Goal: Task Accomplishment & Management: Use online tool/utility

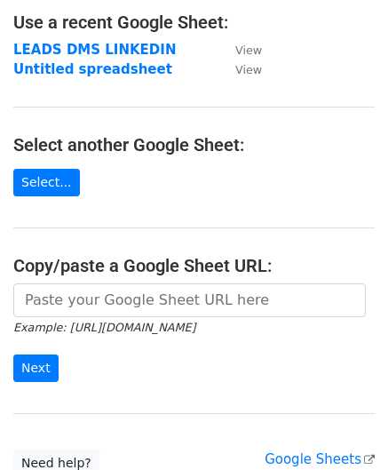
scroll to position [176, 0]
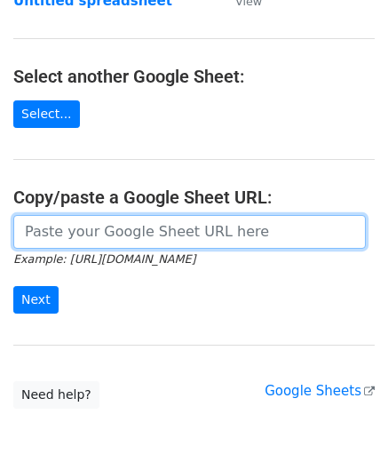
click at [117, 234] on input "url" at bounding box center [189, 232] width 353 height 34
paste input "https://docs.google.com/spreadsheets/d/1grgFPLYb-drUlikc-YWN4Q7buAW5rkzQLMyrdSu…"
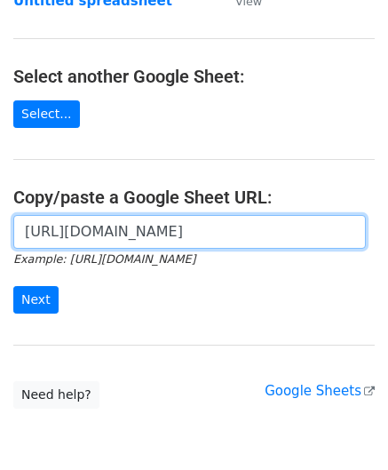
scroll to position [0, 515]
type input "https://docs.google.com/spreadsheets/d/1grgFPLYb-drUlikc-YWN4Q7buAW5rkzQLMyrdSu…"
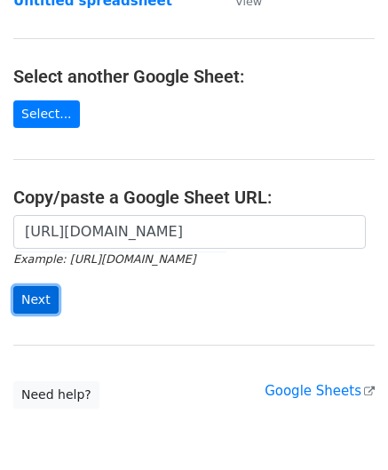
scroll to position [0, 0]
click at [36, 290] on input "Next" at bounding box center [35, 300] width 45 height 28
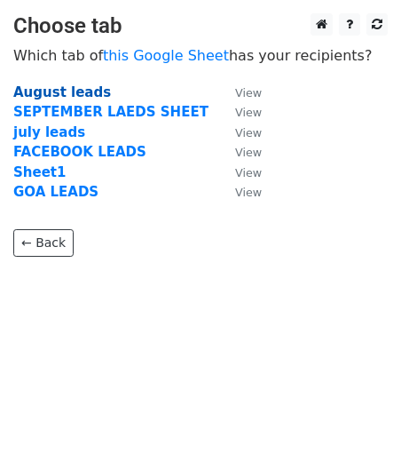
click at [30, 95] on strong "August leads" at bounding box center [62, 92] width 98 height 16
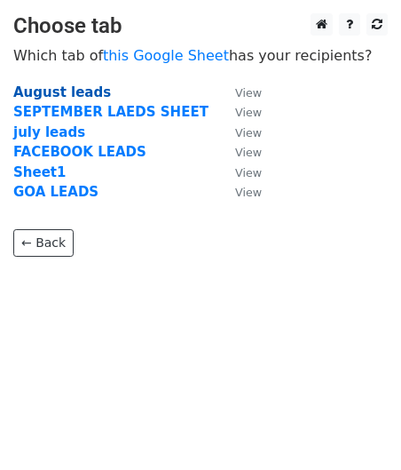
click at [30, 95] on strong "August leads" at bounding box center [62, 92] width 98 height 16
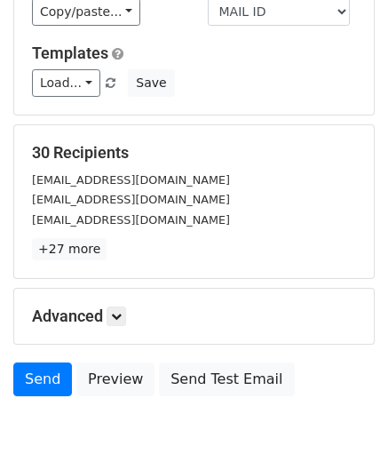
scroll to position [287, 0]
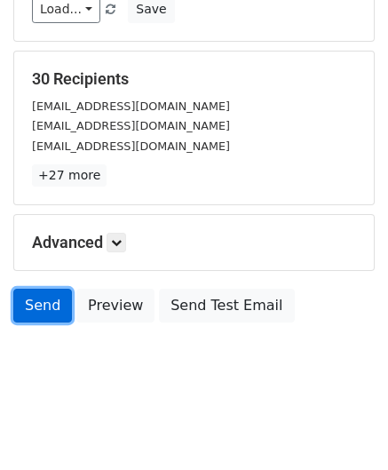
click at [58, 303] on link "Send" at bounding box center [42, 306] width 59 height 34
